Goal: Check status: Check status

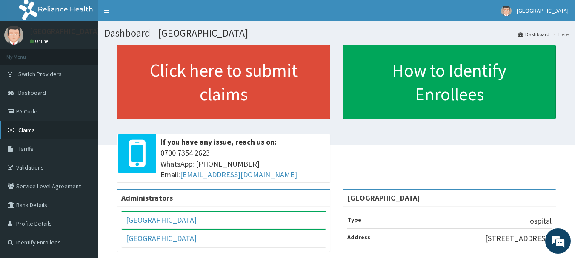
click at [86, 130] on link "Claims" at bounding box center [49, 130] width 98 height 19
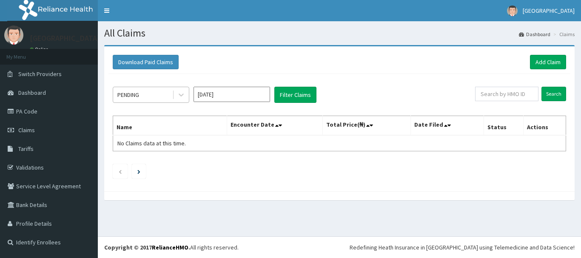
click at [149, 100] on div "PENDING" at bounding box center [142, 95] width 59 height 14
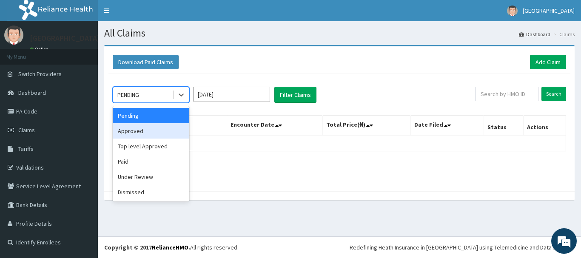
click at [144, 133] on div "Approved" at bounding box center [151, 130] width 77 height 15
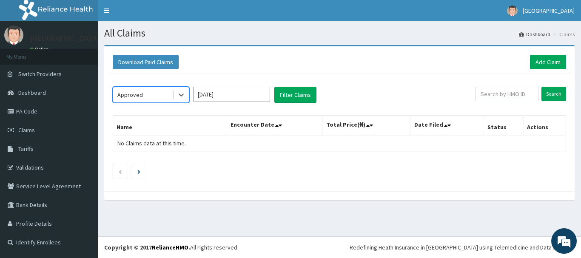
click at [166, 97] on div "Approved" at bounding box center [142, 95] width 59 height 14
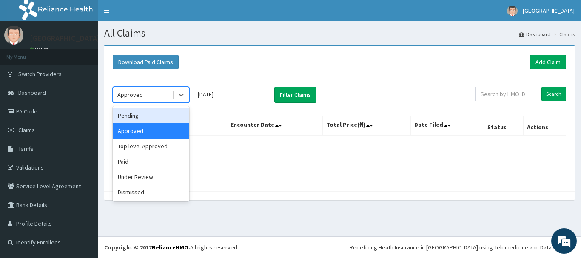
click at [164, 116] on div "Pending" at bounding box center [151, 115] width 77 height 15
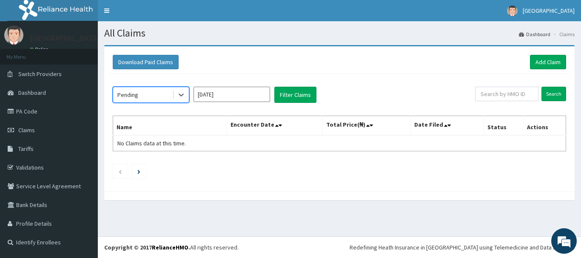
click at [230, 85] on div "option Pending, selected. Select is focused ,type to refine list, press Down to…" at bounding box center [339, 130] width 462 height 113
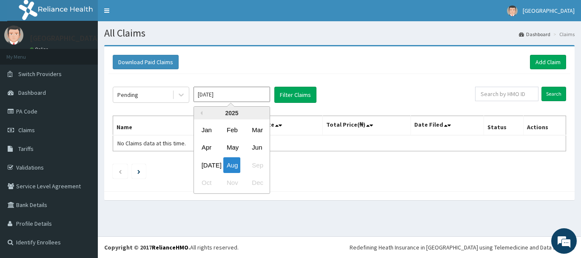
click at [228, 94] on input "Aug 2025" at bounding box center [232, 94] width 77 height 15
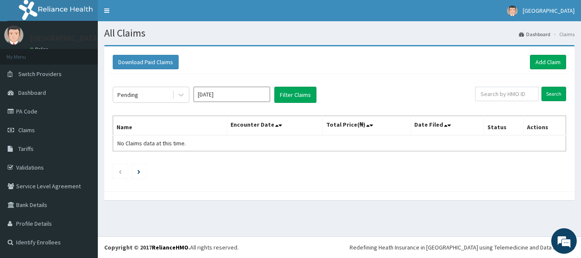
drag, startPoint x: 207, startPoint y: 165, endPoint x: 384, endPoint y: 105, distance: 186.7
click at [384, 105] on div "Pending Aug 2025 Filter Claims Search Name Encounter Date Total Price(₦) Date F…" at bounding box center [339, 130] width 462 height 113
click at [258, 80] on div "Pending Aug 2025 Filter Claims Search Name Encounter Date Total Price(₦) Date F…" at bounding box center [339, 130] width 462 height 113
click at [244, 97] on input "Aug 2025" at bounding box center [232, 94] width 77 height 15
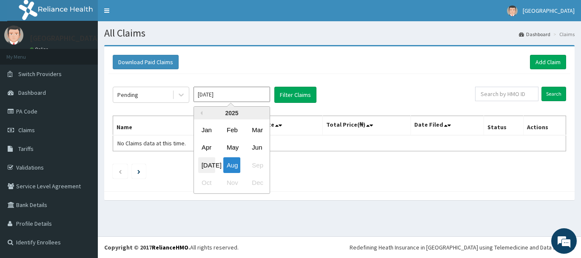
click at [211, 162] on div "Jul" at bounding box center [206, 165] width 17 height 16
type input "Jul 2025"
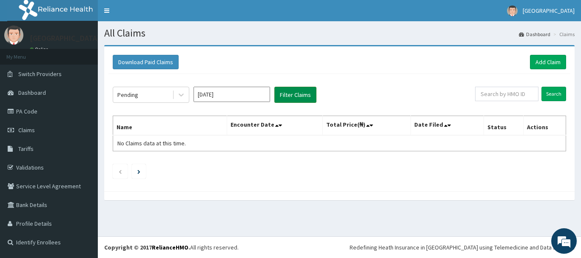
click at [306, 94] on button "Filter Claims" at bounding box center [295, 95] width 42 height 16
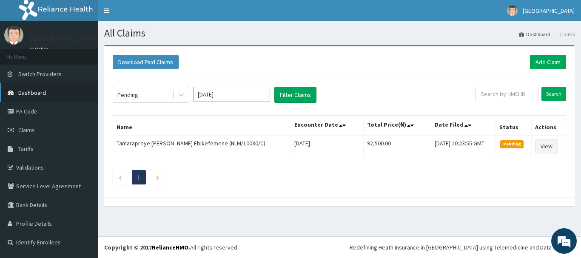
click at [40, 98] on link "Dashboard" at bounding box center [49, 92] width 98 height 19
